Goal: Task Accomplishment & Management: Manage account settings

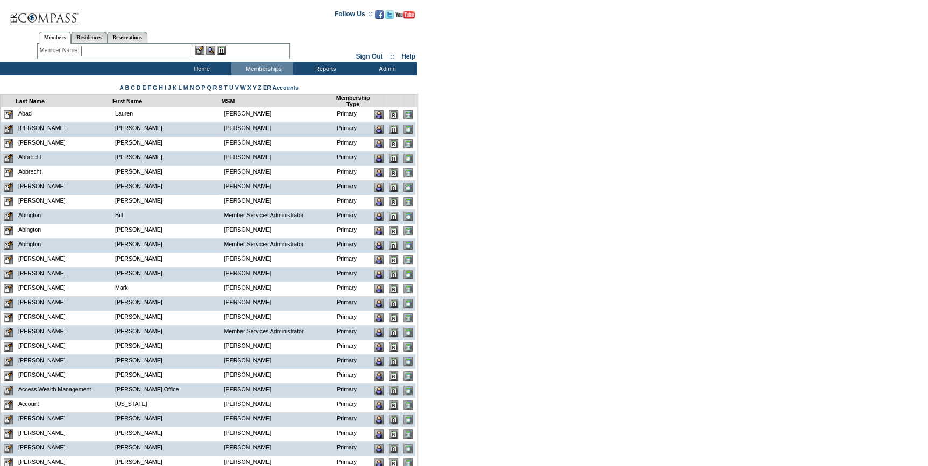
click at [91, 49] on input "text" at bounding box center [137, 51] width 112 height 11
paste input "michael@reissfamily.org"
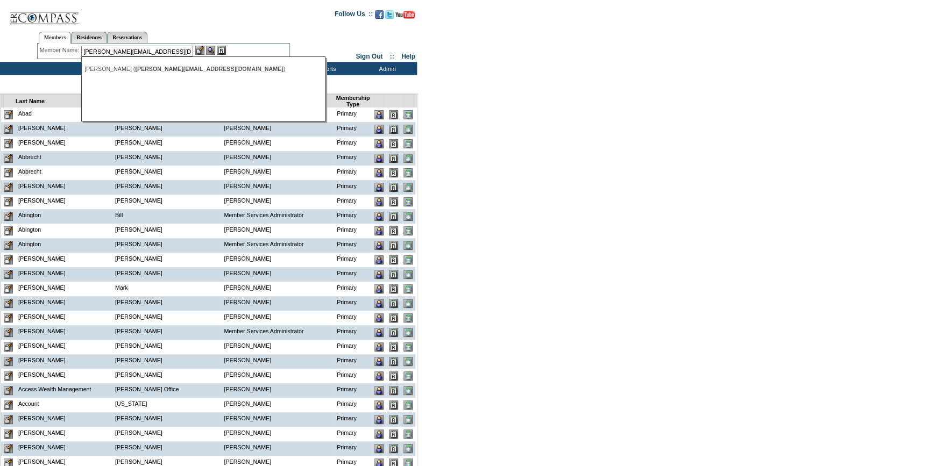
click at [130, 70] on div "Reiss, Michael ( michael@reissfamily.org )" at bounding box center [202, 69] width 237 height 6
type input "Reiss, Michael (michael@reissfamily.org)"
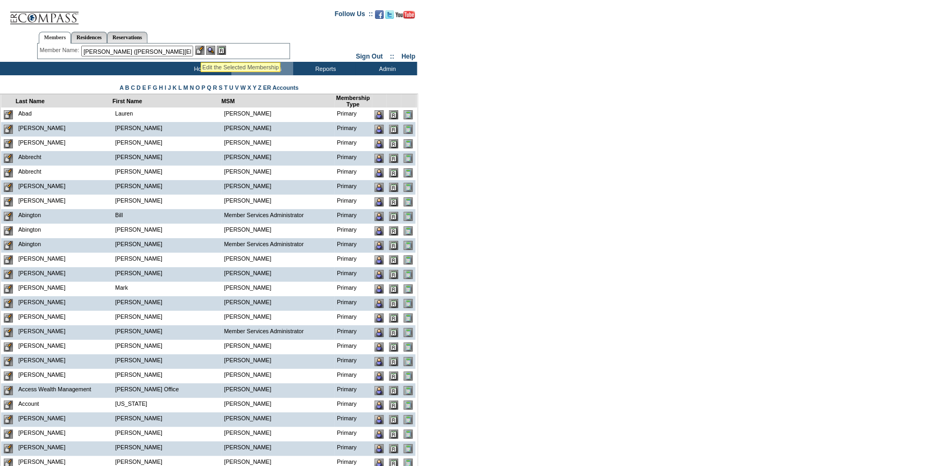
click at [202, 50] on img at bounding box center [199, 50] width 9 height 9
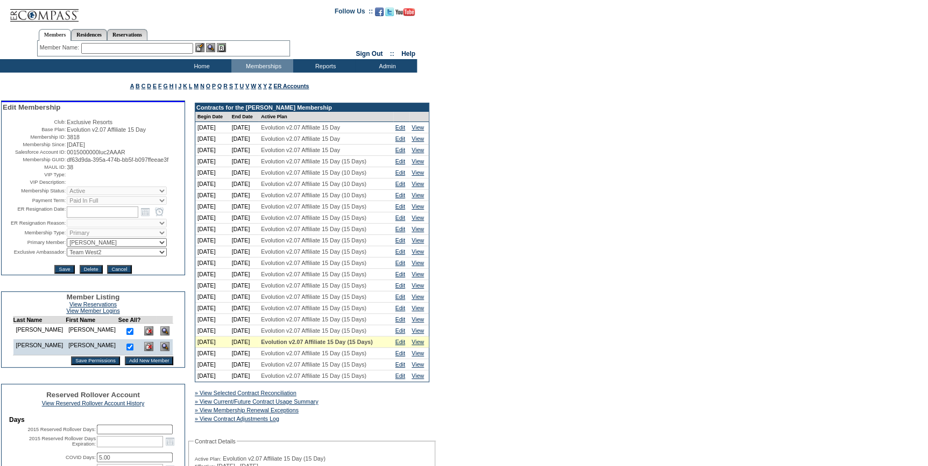
drag, startPoint x: 181, startPoint y: 164, endPoint x: 63, endPoint y: 162, distance: 117.8
click at [63, 162] on table "Edit Membership Club: Exclusive Resorts Base Plan: Evolution v2.07 Affiliate 15…" at bounding box center [93, 188] width 183 height 173
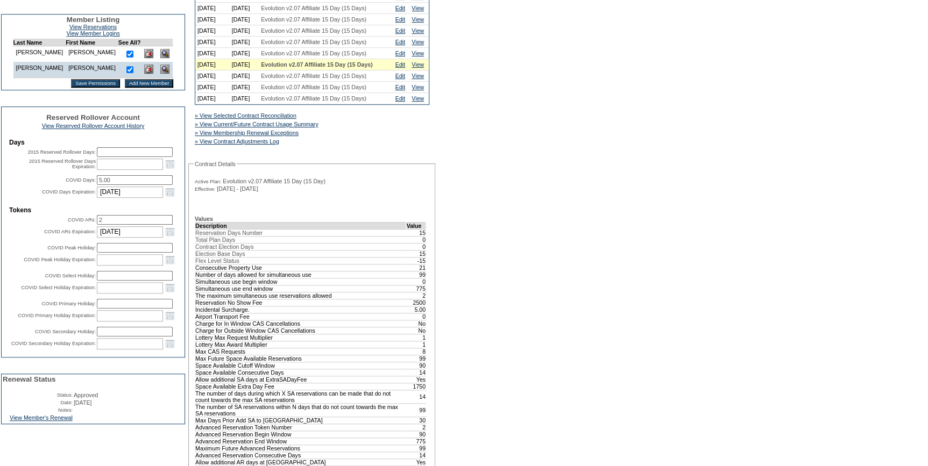
scroll to position [342, 0]
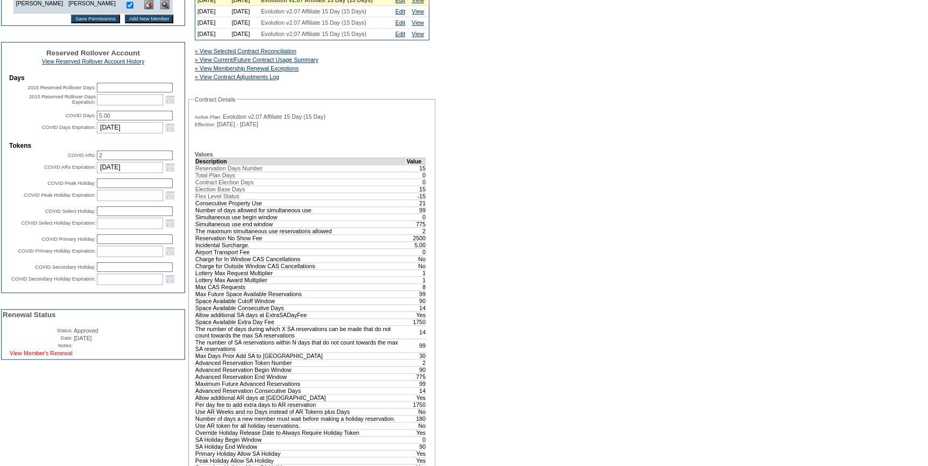
click at [63, 357] on link "View Member's Renewal" at bounding box center [41, 353] width 63 height 6
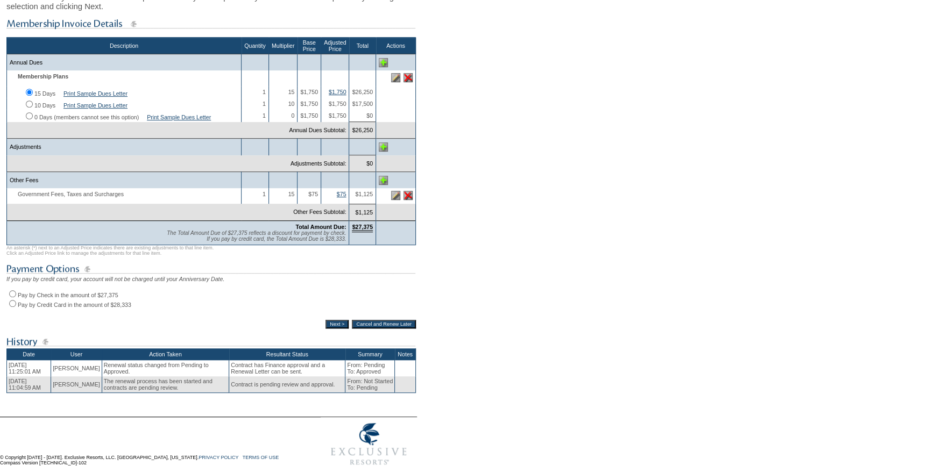
scroll to position [195, 0]
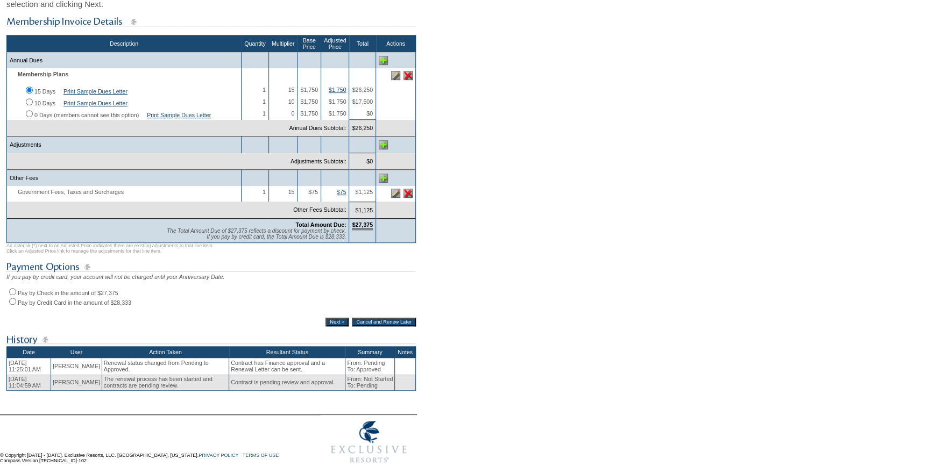
click at [12, 295] on input "Pay by Check in the amount of $27,375" at bounding box center [12, 291] width 7 height 7
radio input "true"
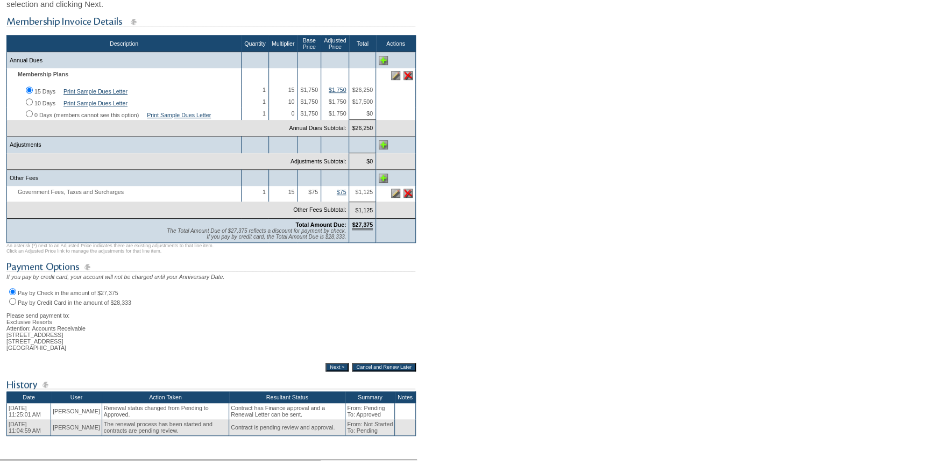
click at [329, 372] on input "Next >" at bounding box center [336, 367] width 23 height 9
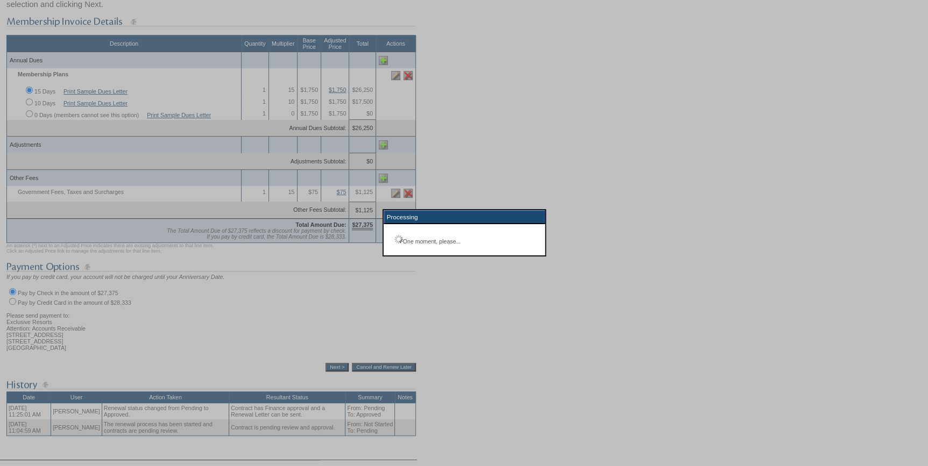
scroll to position [77, 0]
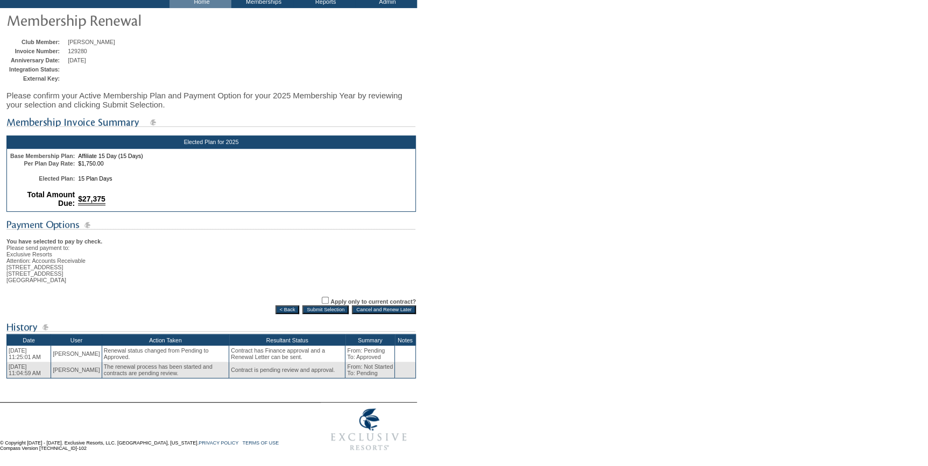
click at [316, 307] on input "Submit Selection" at bounding box center [325, 310] width 46 height 9
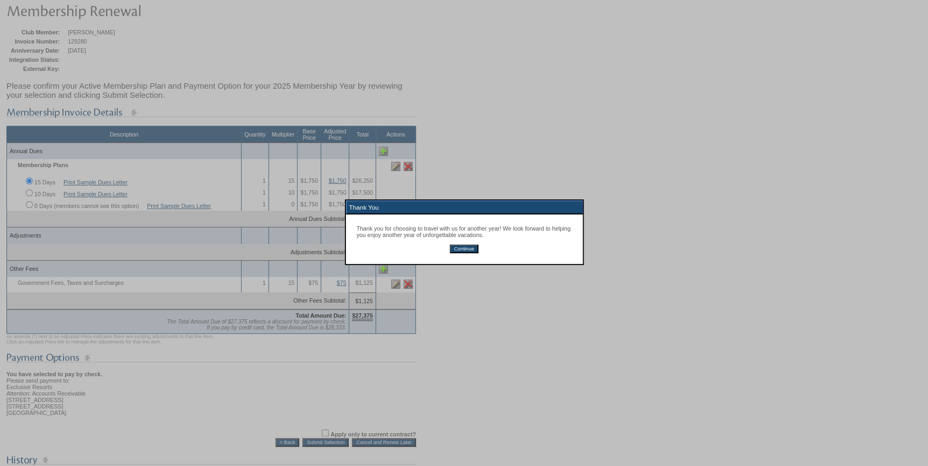
click at [464, 250] on input "Continue" at bounding box center [464, 249] width 29 height 9
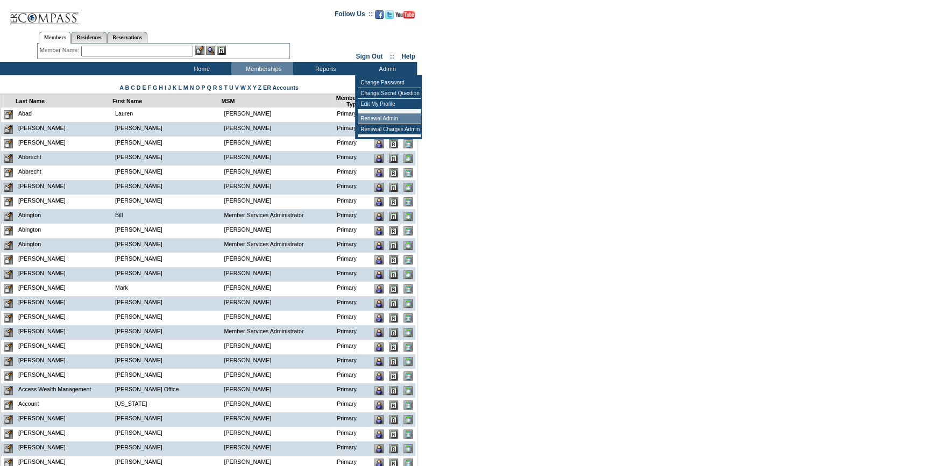
click at [385, 116] on td "Renewal Admin" at bounding box center [389, 118] width 63 height 11
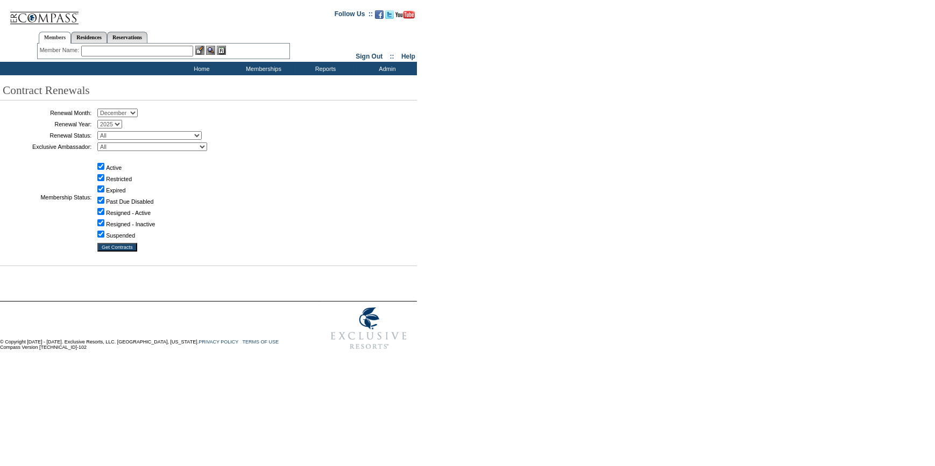
click at [127, 112] on select "January February March April May June July August September October November De…" at bounding box center [117, 113] width 40 height 9
select select "10"
click at [101, 109] on select "January February March April May June July August September October November De…" at bounding box center [117, 113] width 40 height 9
click at [137, 137] on select "All Not Started Pending Approved Election Made Election Changed No Response Man…" at bounding box center [149, 135] width 104 height 9
select select "5"
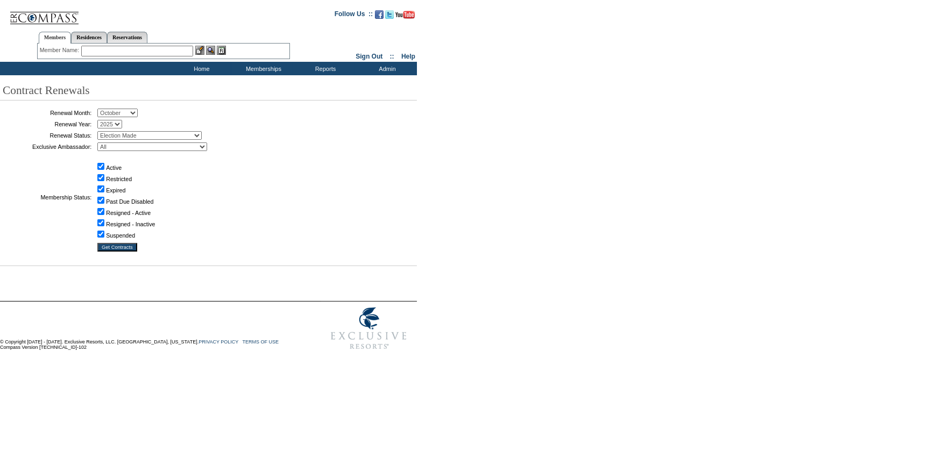
click at [101, 131] on select "All Not Started Pending Approved Election Made Election Changed No Response Man…" at bounding box center [149, 135] width 104 height 9
click at [127, 248] on input "Get Contracts" at bounding box center [117, 247] width 40 height 9
